Goal: Information Seeking & Learning: Find specific fact

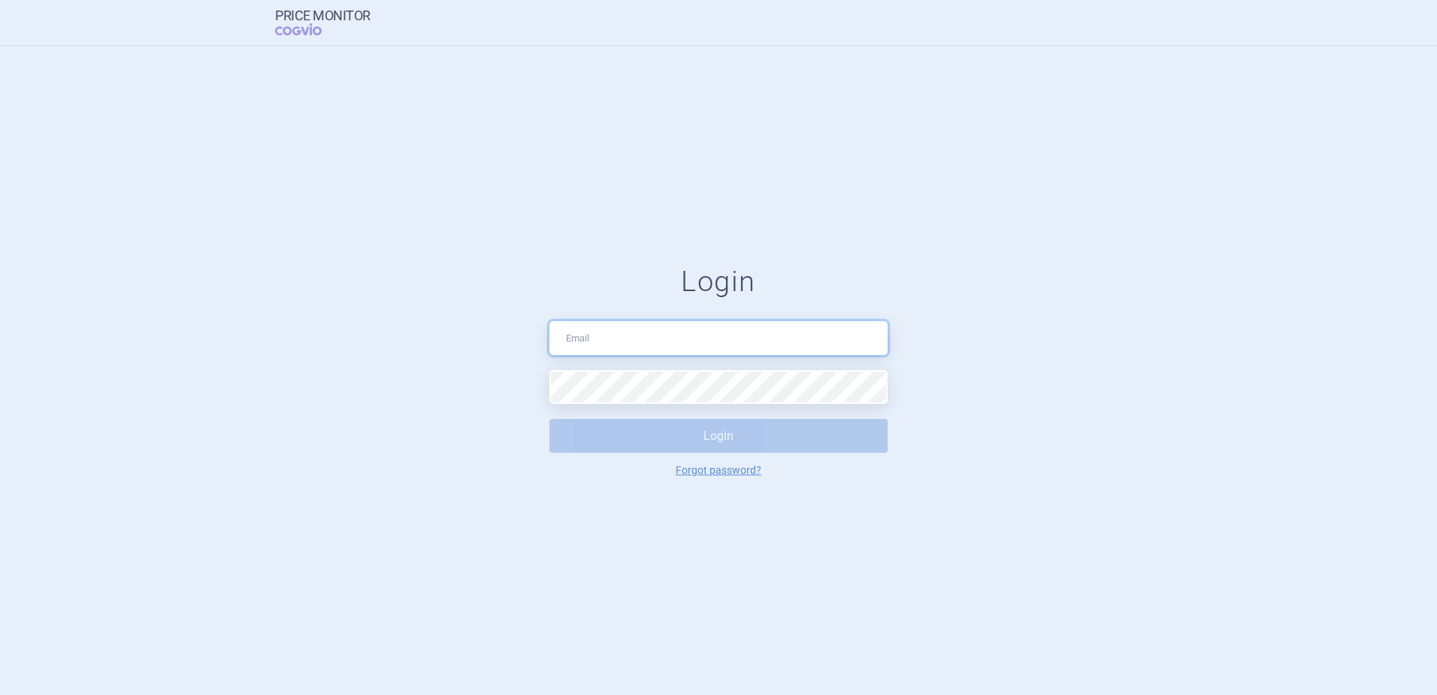
click at [673, 343] on input "text" at bounding box center [718, 338] width 338 height 34
type input "[PERSON_NAME][EMAIL_ADDRESS][DOMAIN_NAME]"
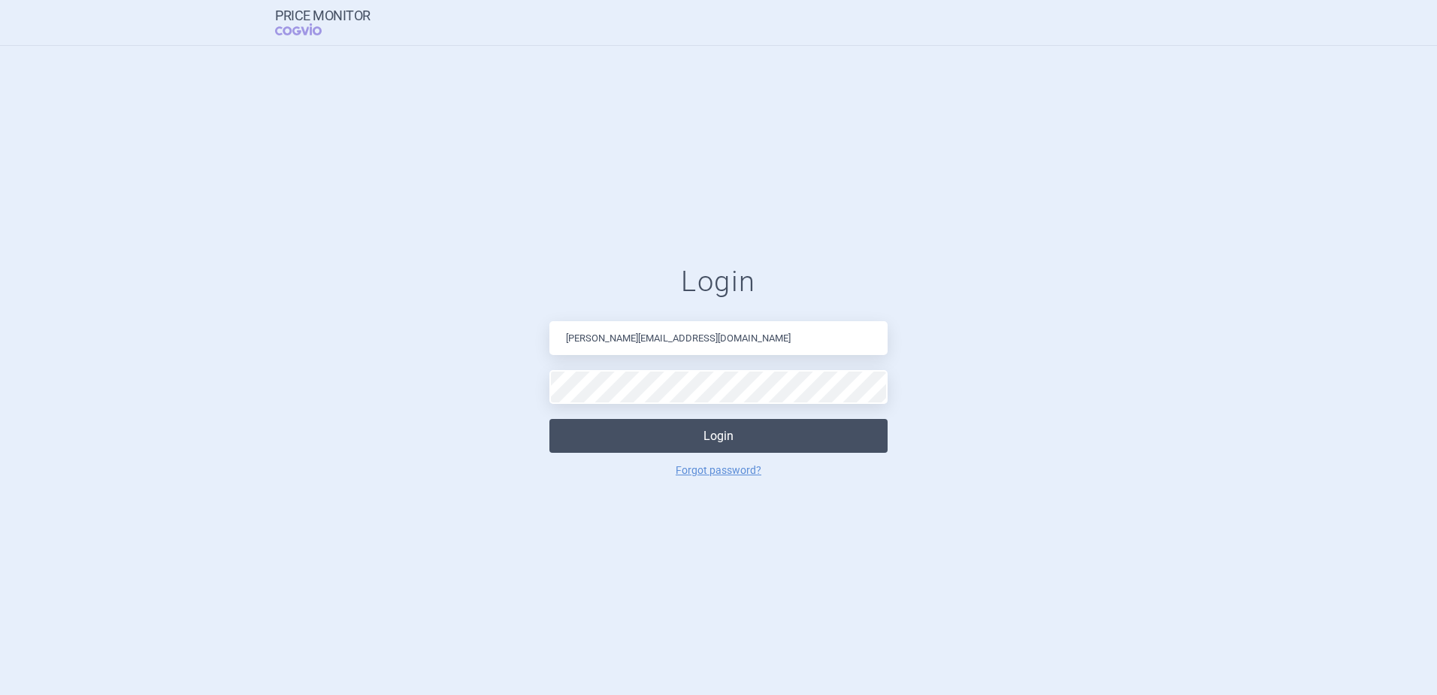
click at [741, 436] on button "Login" at bounding box center [718, 436] width 338 height 34
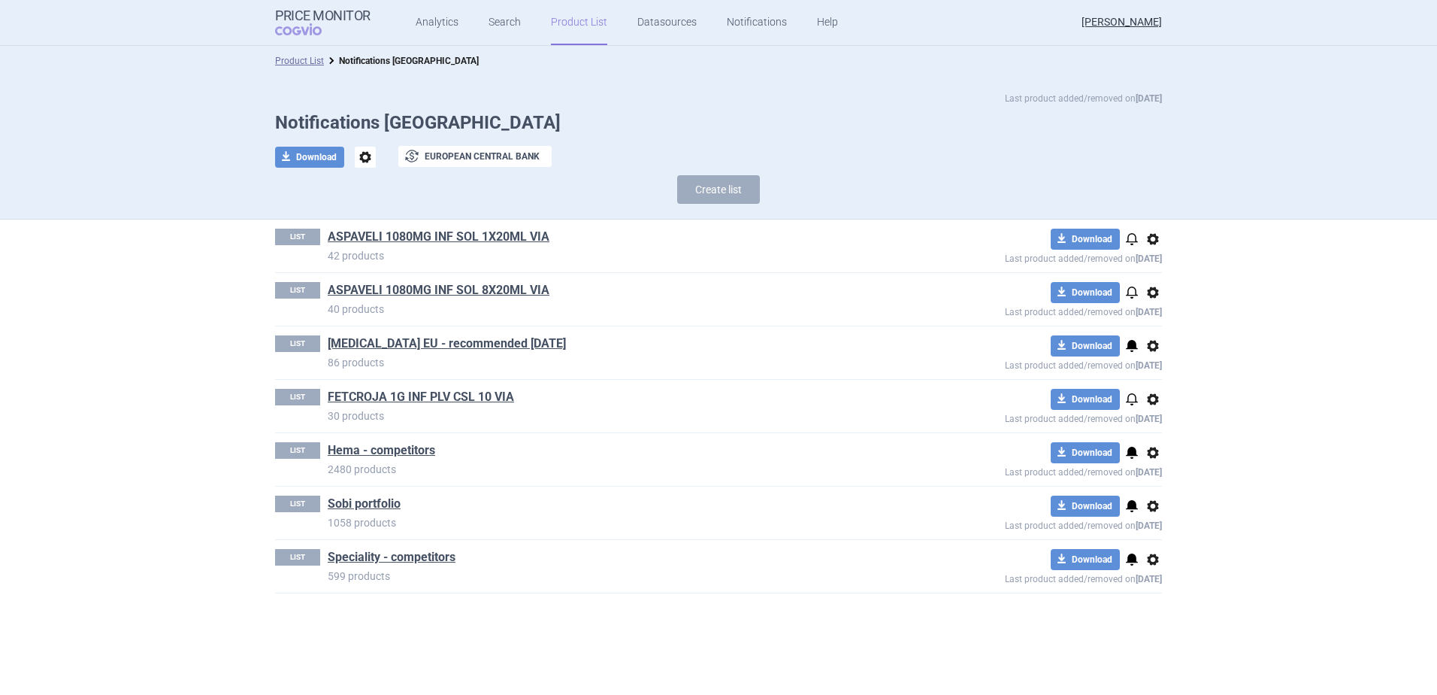
click at [553, 21] on link "Product List" at bounding box center [579, 22] width 56 height 45
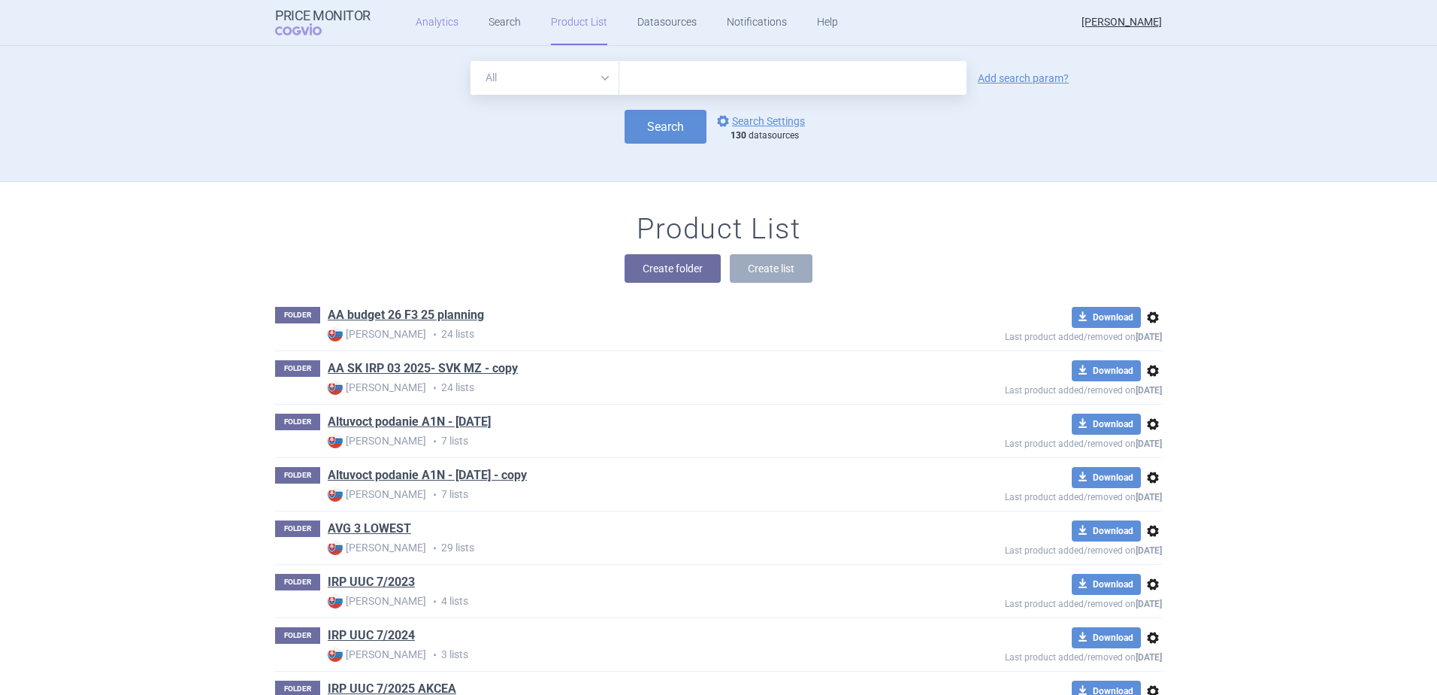
click at [444, 26] on link "Analytics" at bounding box center [437, 22] width 43 height 45
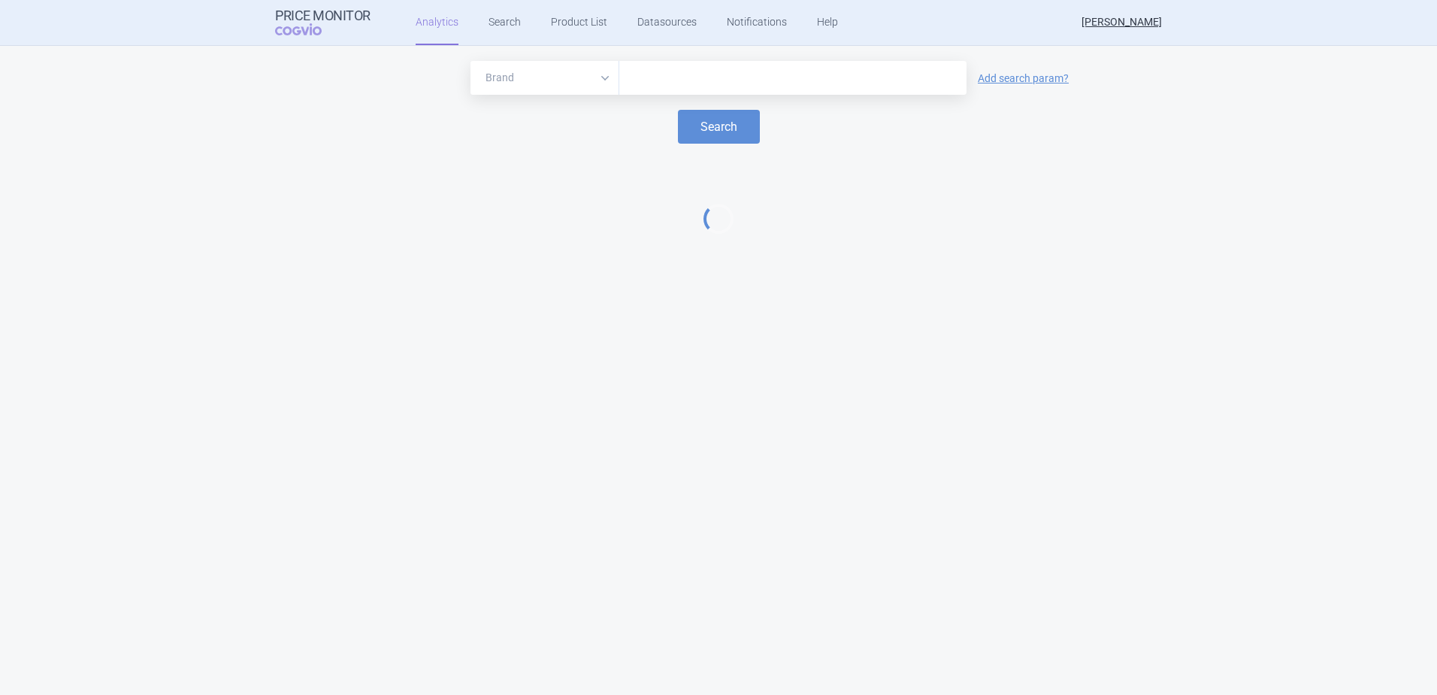
click at [652, 76] on input "text" at bounding box center [793, 78] width 332 height 20
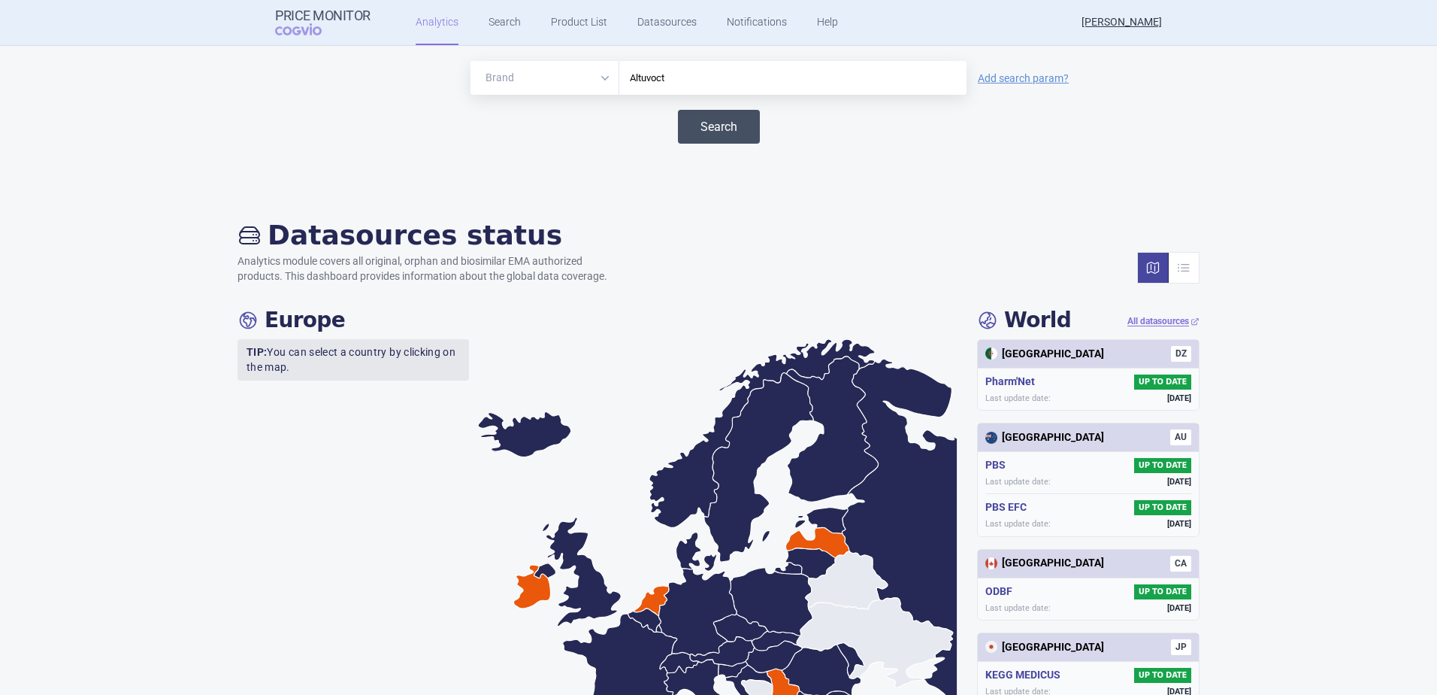
type input "Altuvoct"
click at [733, 124] on button "Search" at bounding box center [719, 127] width 82 height 34
click at [720, 128] on button "Search" at bounding box center [719, 127] width 82 height 34
drag, startPoint x: 660, startPoint y: 75, endPoint x: 557, endPoint y: 70, distance: 103.1
click at [558, 70] on div "Brand ATC/Active substance Therapeutic area Altuvoct" at bounding box center [719, 78] width 496 height 34
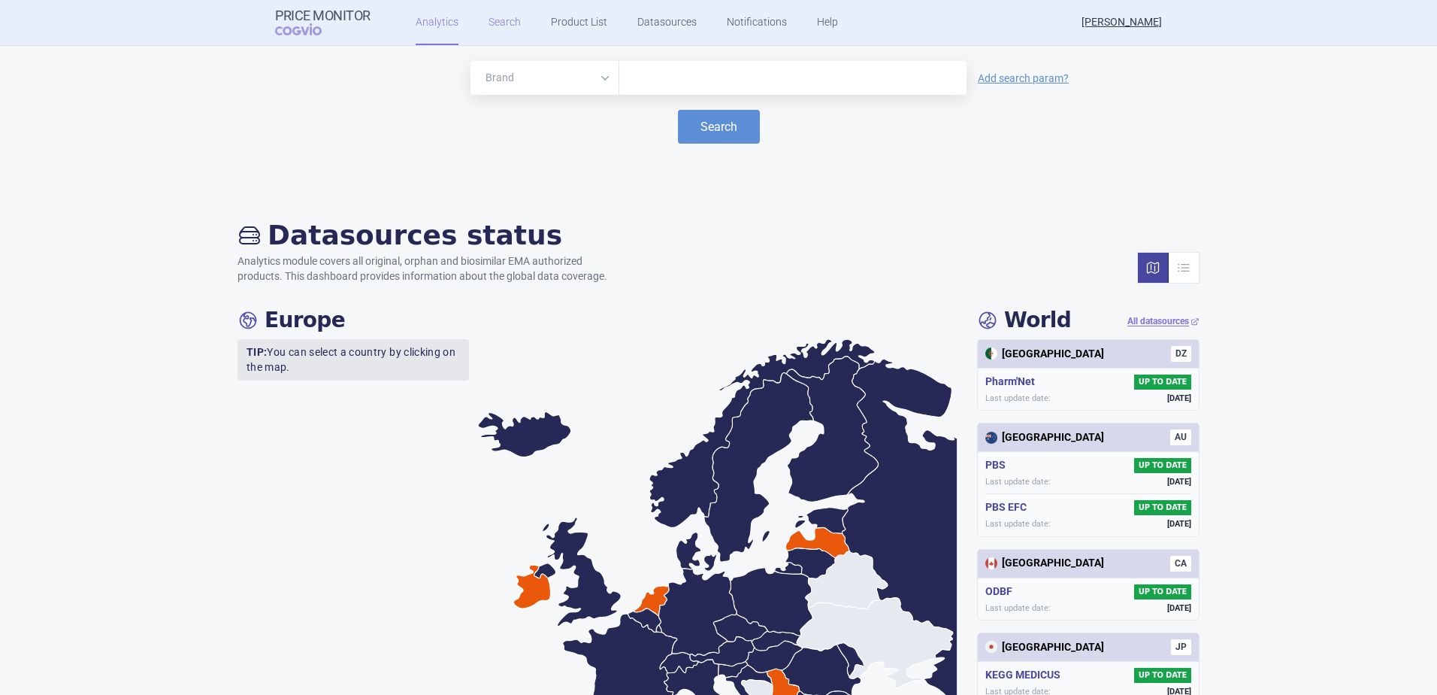
click at [512, 23] on link "Search" at bounding box center [505, 22] width 32 height 45
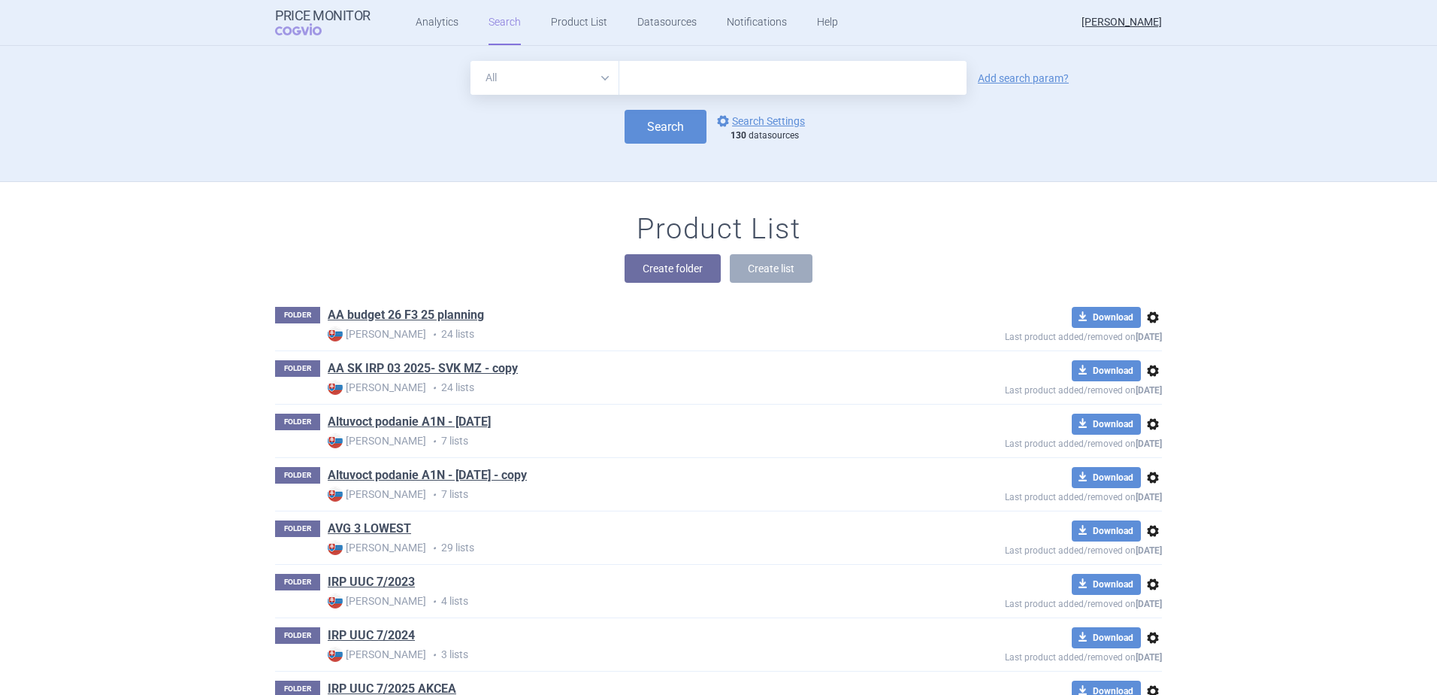
click at [633, 72] on input "text" at bounding box center [792, 78] width 347 height 34
type input "Altuvoct"
click at [1004, 80] on link "Add search param?" at bounding box center [1023, 78] width 91 height 11
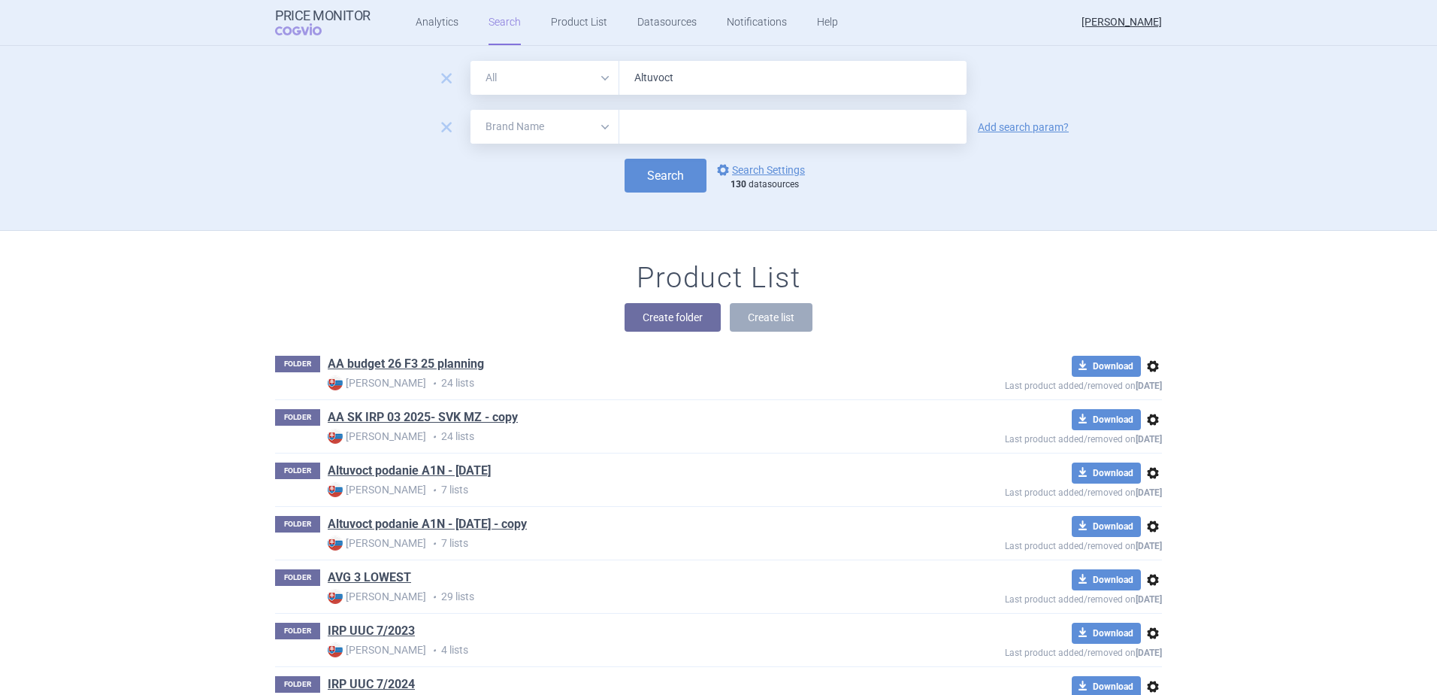
click at [606, 127] on select "All Brand Name ATC Company Active Substance Country Newer than" at bounding box center [545, 127] width 149 height 34
select select "newerThan"
click at [471, 110] on select "All Brand Name ATC Company Active Substance Country Newer than" at bounding box center [545, 127] width 149 height 34
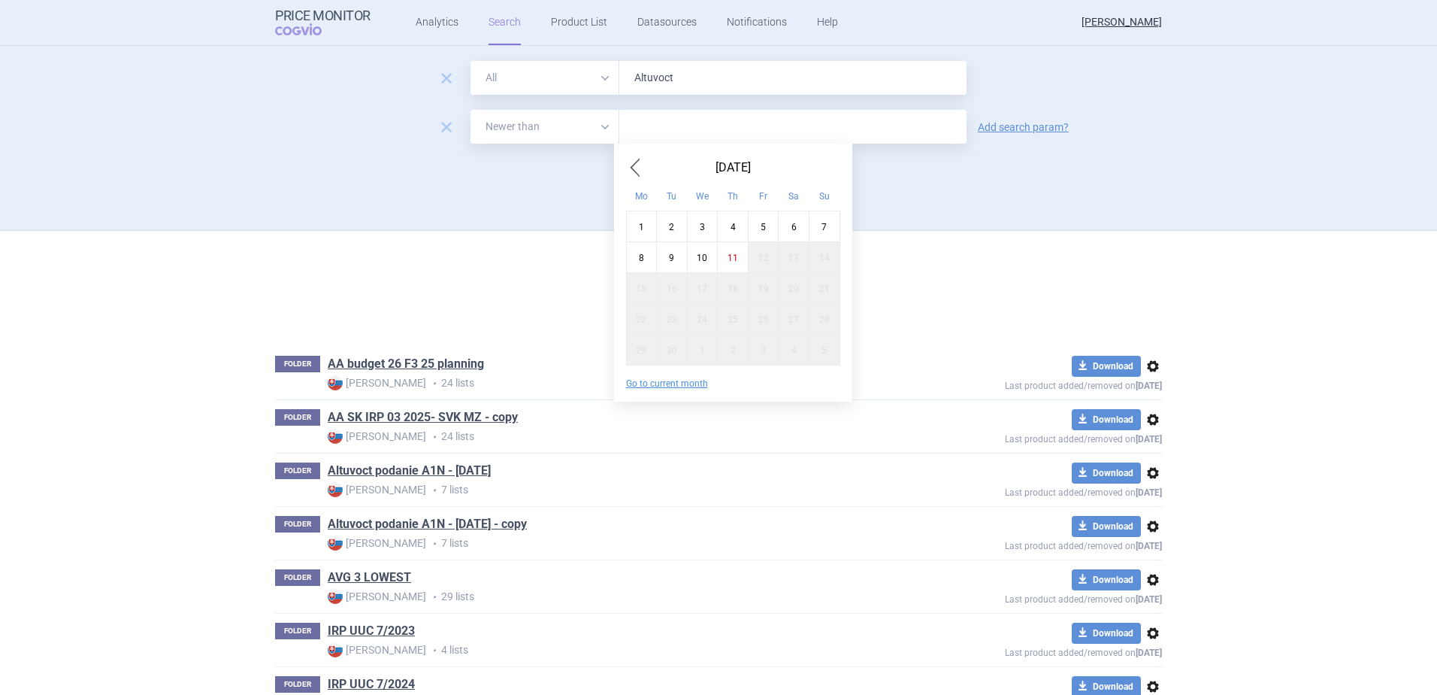
click at [646, 127] on input "text" at bounding box center [792, 127] width 347 height 34
click at [637, 170] on span "Previous Month" at bounding box center [635, 168] width 18 height 24
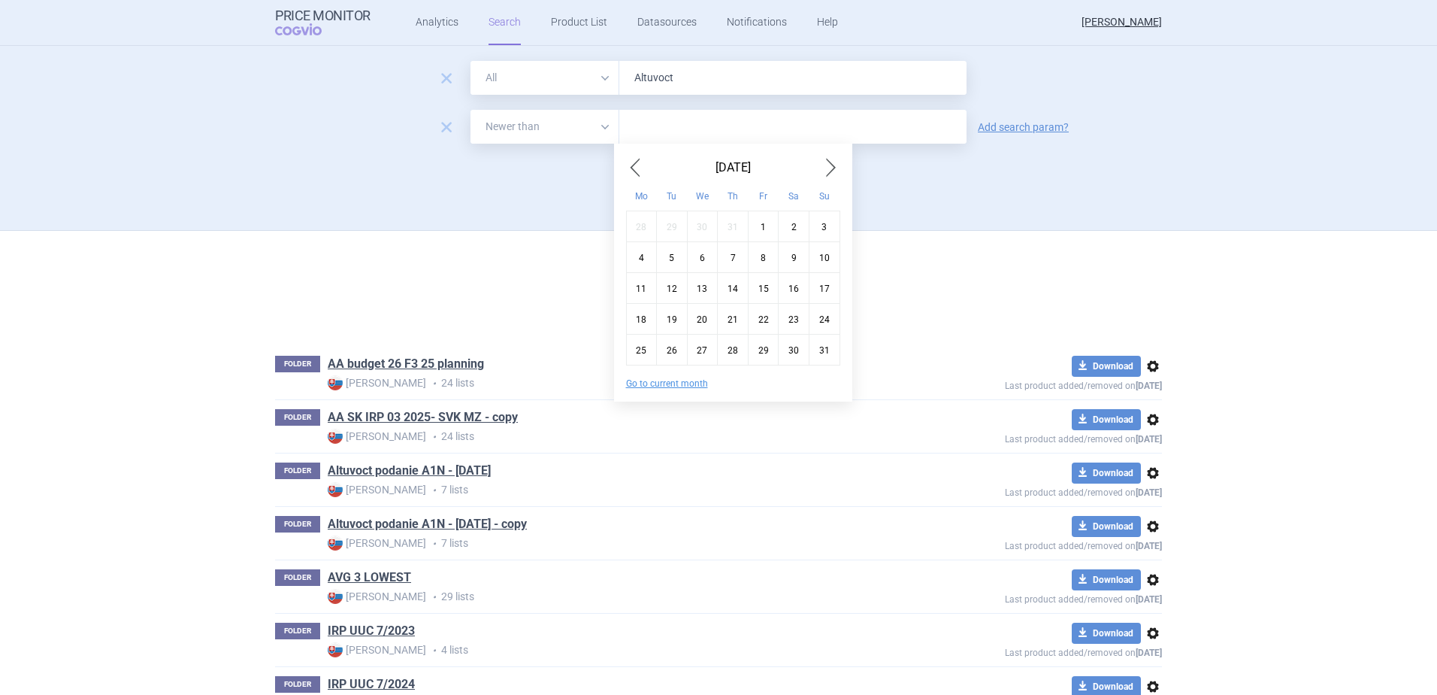
click at [761, 286] on div "15" at bounding box center [763, 287] width 31 height 31
type input "15. 8. 2025"
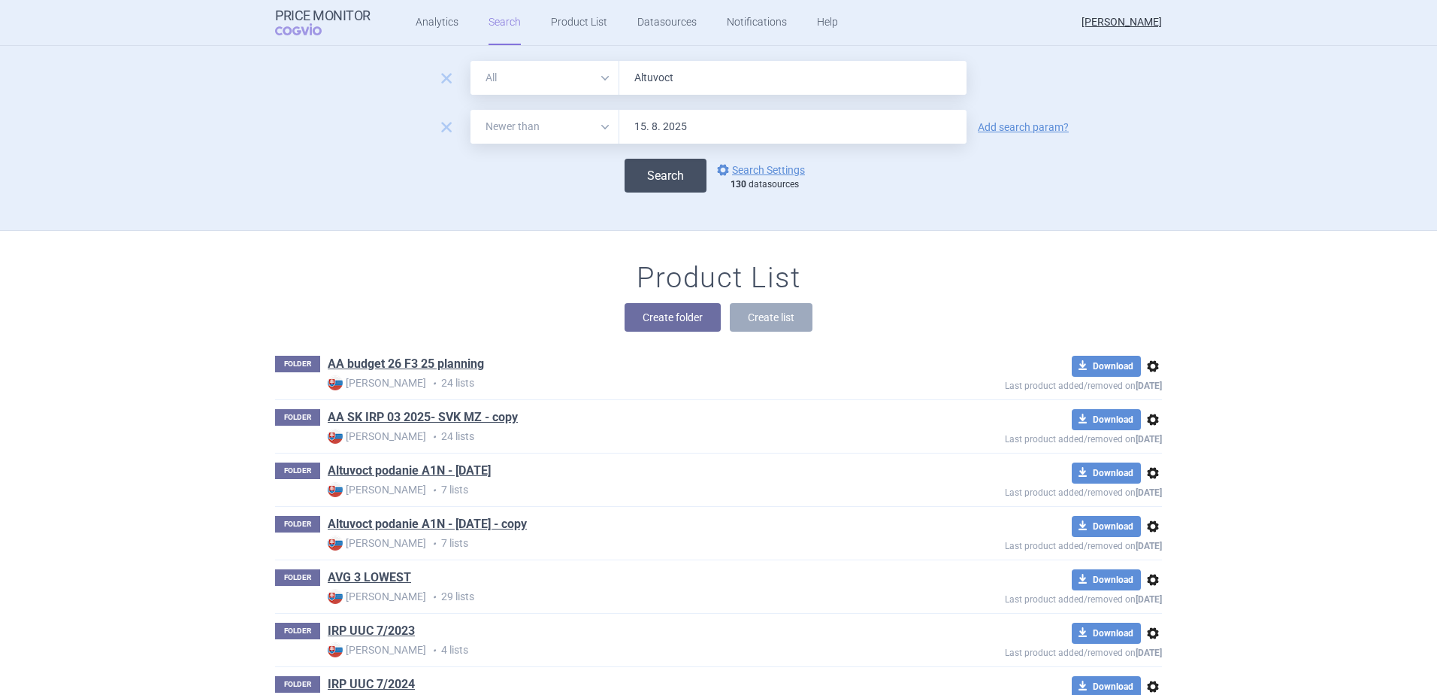
click at [643, 173] on button "Search" at bounding box center [666, 176] width 82 height 34
select select "newerThan"
